Goal: Task Accomplishment & Management: Manage account settings

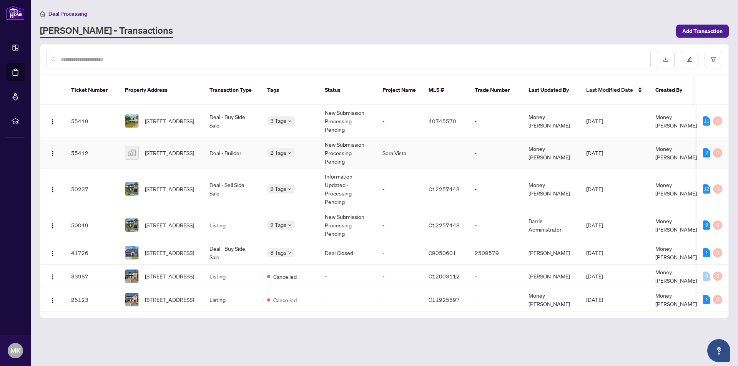
click at [378, 143] on td "Sora Vista" at bounding box center [399, 153] width 46 height 32
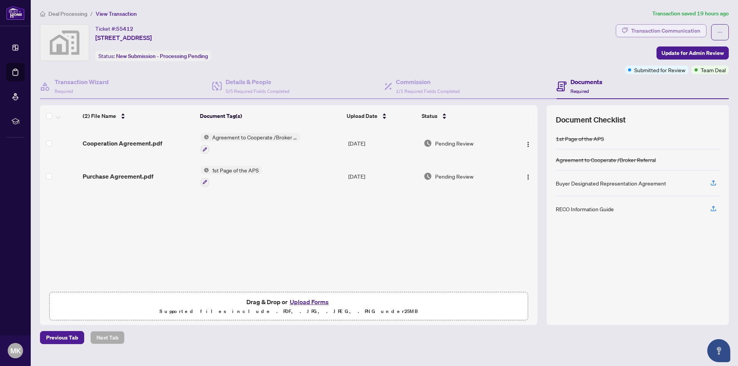
click at [657, 31] on div "Transaction Communication" at bounding box center [665, 31] width 69 height 12
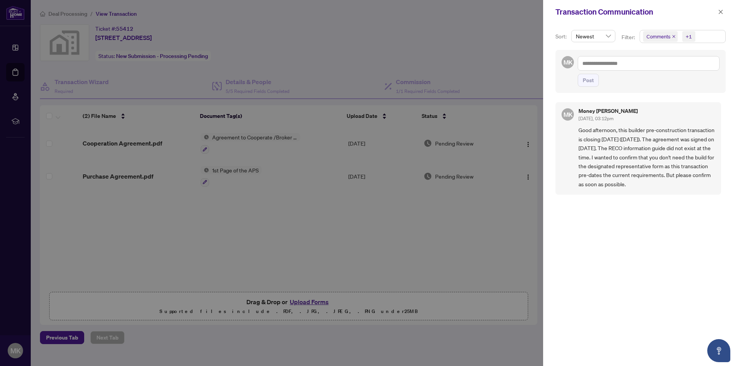
click at [381, 39] on div at bounding box center [369, 183] width 738 height 366
click at [95, 23] on div at bounding box center [369, 183] width 738 height 366
click at [718, 10] on icon "close" at bounding box center [720, 11] width 5 height 5
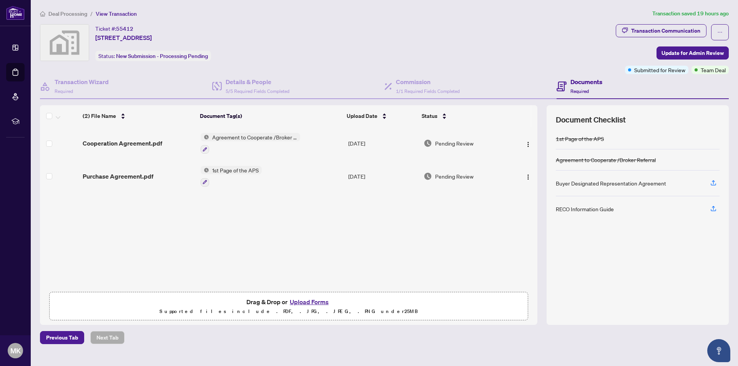
click at [61, 13] on span "Deal Processing" at bounding box center [67, 13] width 39 height 7
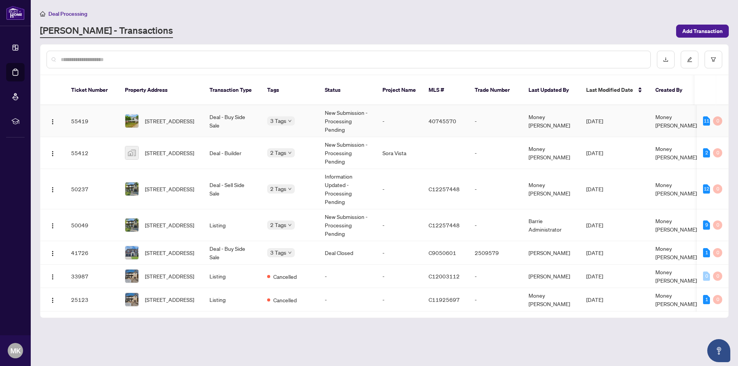
click at [556, 111] on td "Money [PERSON_NAME]" at bounding box center [551, 121] width 58 height 32
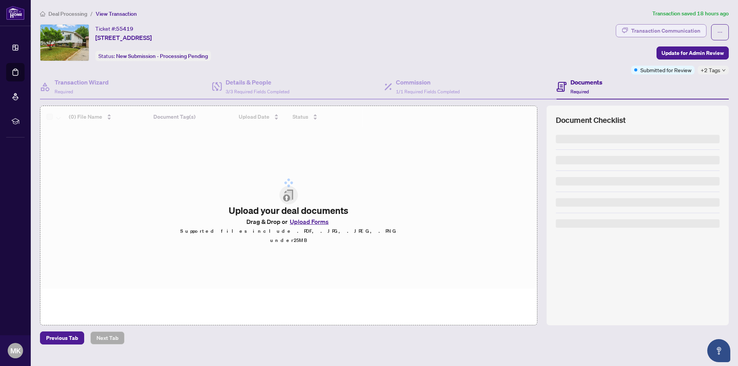
click at [663, 30] on div "Transaction Communication" at bounding box center [665, 31] width 69 height 12
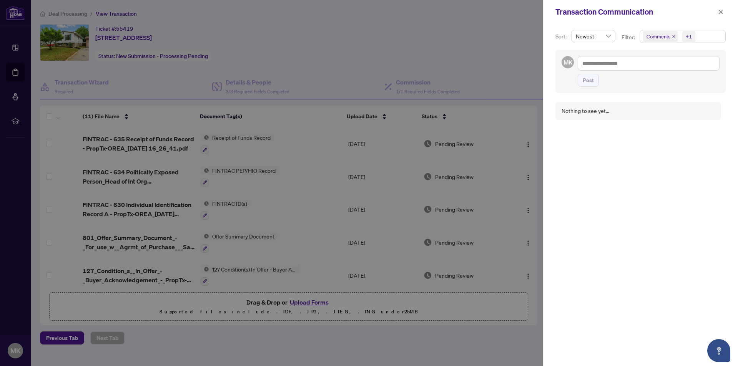
click at [392, 38] on div at bounding box center [369, 183] width 738 height 366
click at [720, 10] on icon "close" at bounding box center [721, 12] width 4 height 4
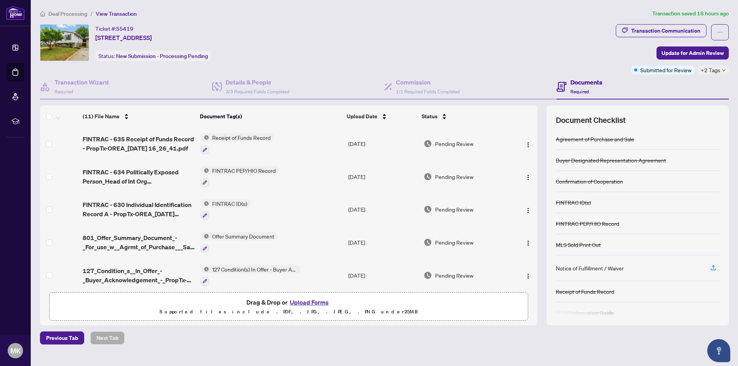
click at [60, 11] on span "Deal Processing" at bounding box center [67, 13] width 39 height 7
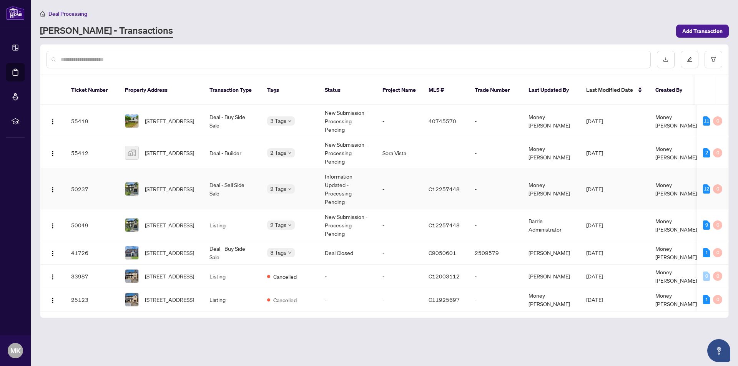
click at [505, 178] on td "-" at bounding box center [496, 189] width 54 height 40
